Goal: Navigation & Orientation: Go to known website

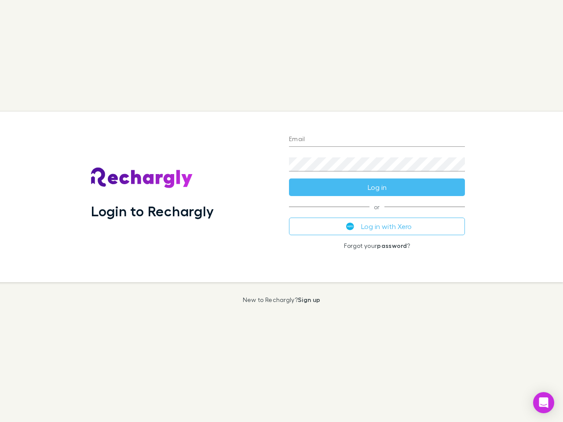
click at [281, 211] on div "Login to Rechargly" at bounding box center [183, 197] width 198 height 171
click at [377, 140] on input "Email" at bounding box center [377, 140] width 176 height 14
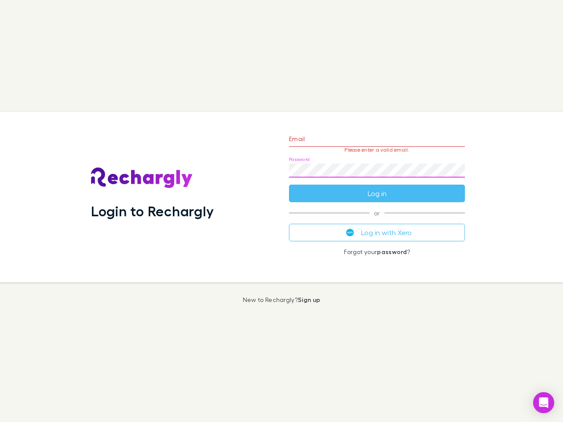
click at [377, 187] on form "Email Please enter a valid email. Password Log in" at bounding box center [377, 164] width 176 height 77
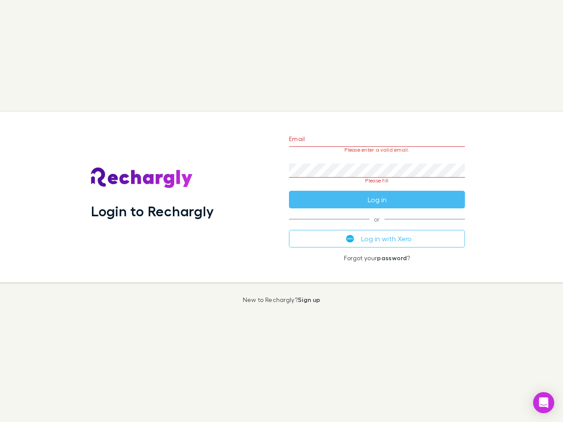
click at [377, 227] on div "Email Please enter a valid email. Password Please fill Log in or Log in with Xe…" at bounding box center [377, 197] width 190 height 171
click at [544, 403] on icon "Open Intercom Messenger" at bounding box center [543, 403] width 9 height 11
